Goal: Information Seeking & Learning: Learn about a topic

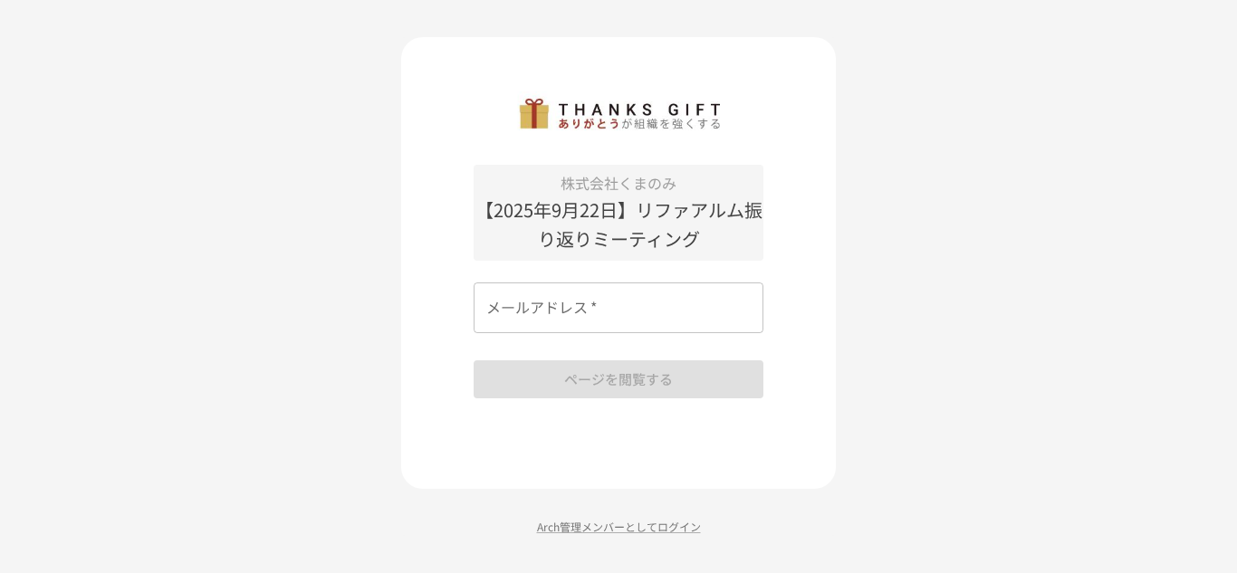
click at [581, 316] on input "メールアドレス   *" at bounding box center [618, 307] width 290 height 51
type input "**********"
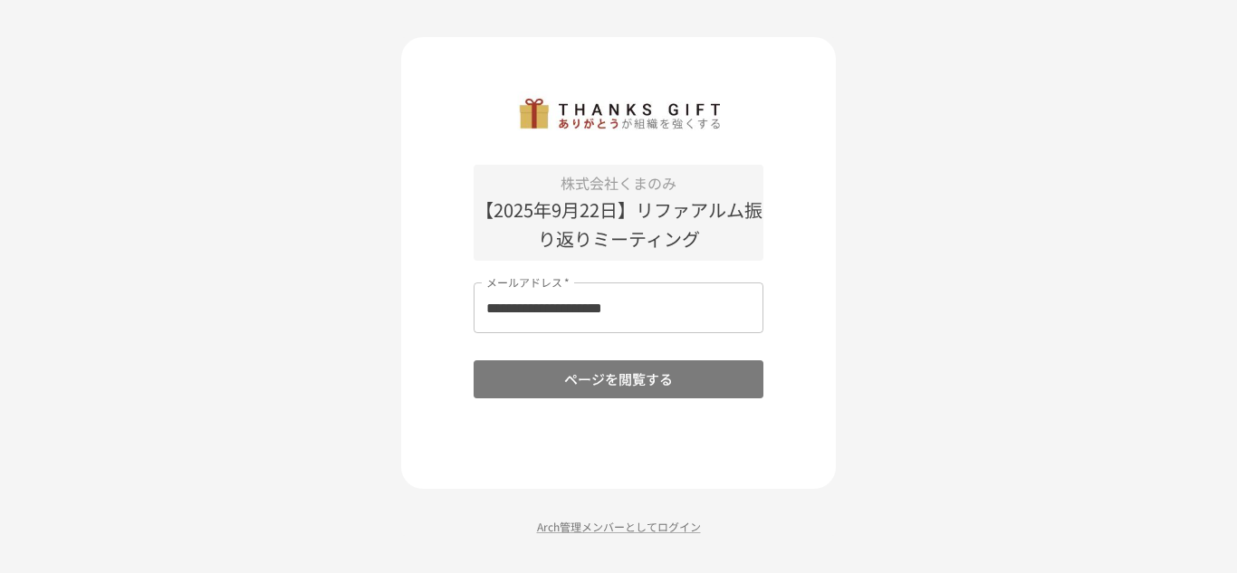
click at [609, 384] on button "ページを閲覧する" at bounding box center [618, 379] width 290 height 38
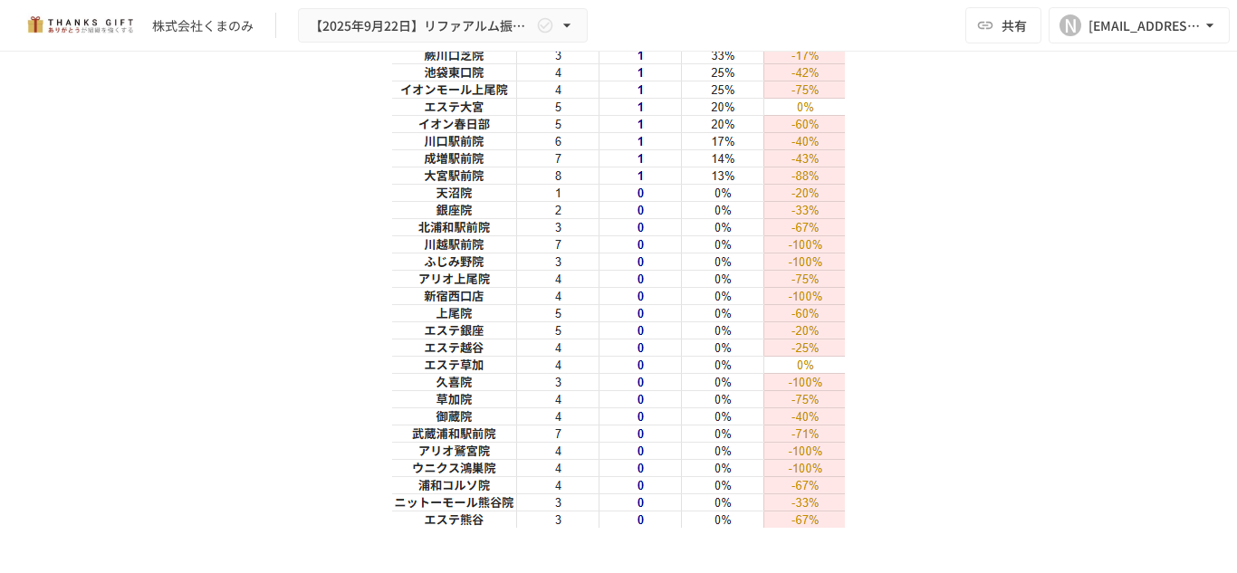
scroll to position [2481, 0]
